Goal: Information Seeking & Learning: Learn about a topic

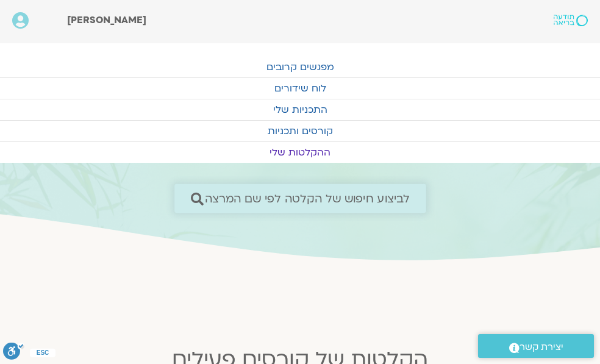
click at [295, 200] on span "לביצוע חיפוש של הקלטה לפי שם המרצה" at bounding box center [306, 198] width 205 height 13
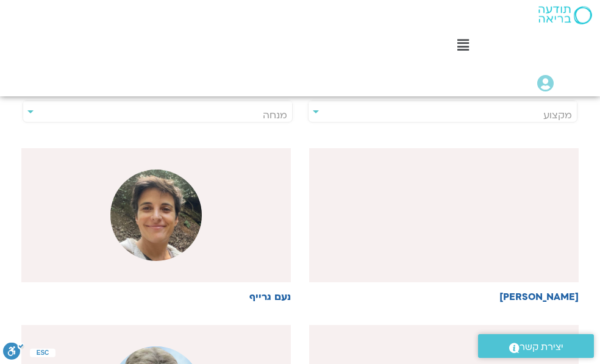
scroll to position [366, 0]
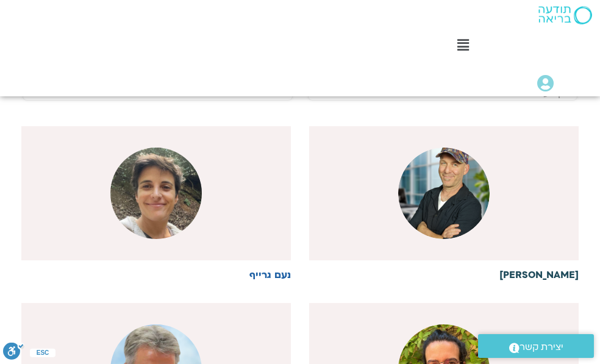
click at [415, 206] on img at bounding box center [443, 193] width 91 height 91
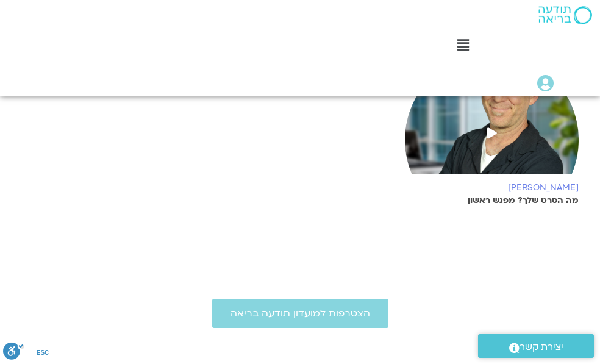
scroll to position [305, 0]
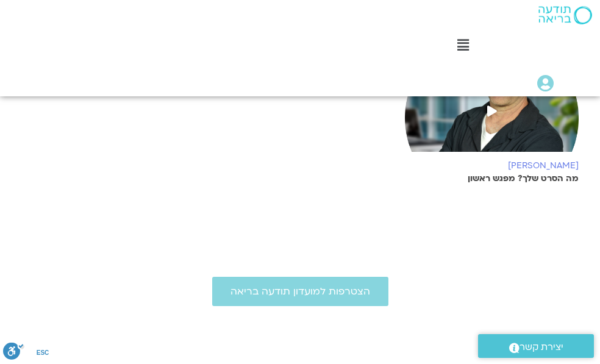
click at [516, 170] on h6 "[PERSON_NAME]" at bounding box center [492, 166] width 174 height 10
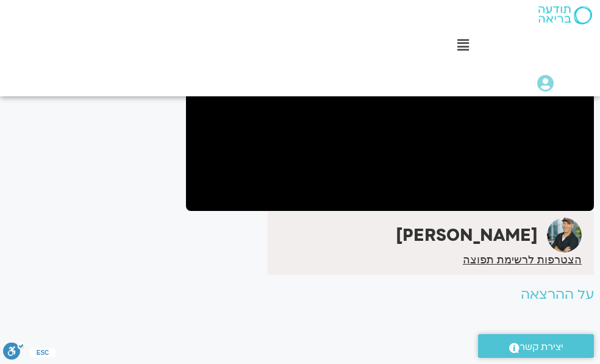
scroll to position [122, 0]
